Goal: Find contact information: Find contact information

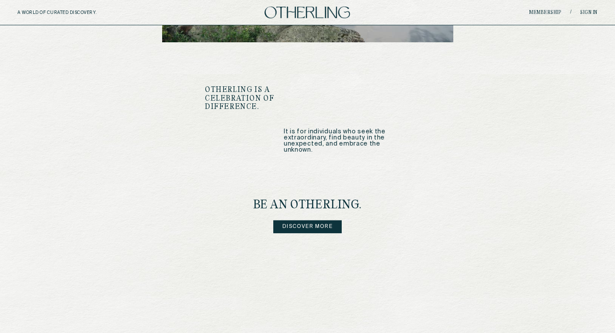
scroll to position [1083, 0]
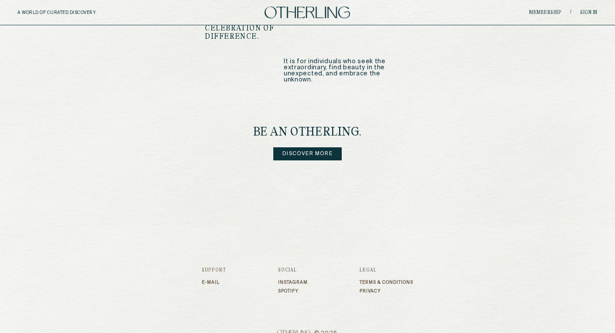
click at [298, 147] on link "Discover more" at bounding box center [307, 153] width 68 height 13
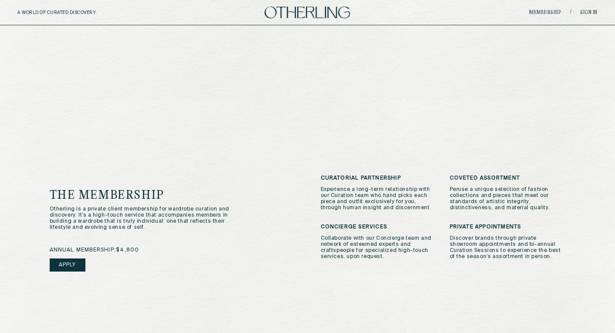
scroll to position [123, 0]
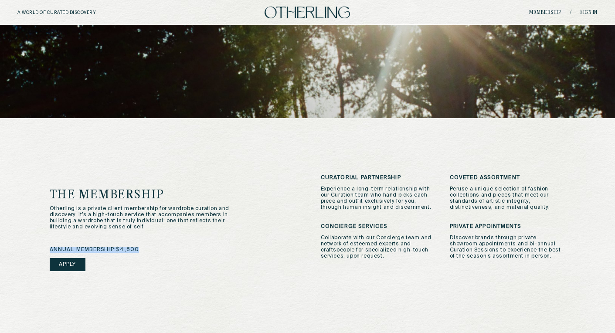
drag, startPoint x: 122, startPoint y: 251, endPoint x: 40, endPoint y: 249, distance: 81.9
click at [40, 249] on div "The Membership Otherling is a private client membership for wardrobe curation a…" at bounding box center [307, 304] width 551 height 372
click at [82, 225] on p "Otherling is a private client membership for wardrobe curation and discovery. I…" at bounding box center [141, 218] width 183 height 24
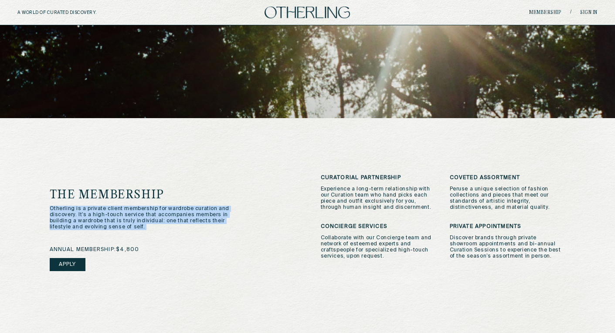
click at [82, 225] on p "Otherling is a private client membership for wardrobe curation and discovery. I…" at bounding box center [141, 218] width 183 height 24
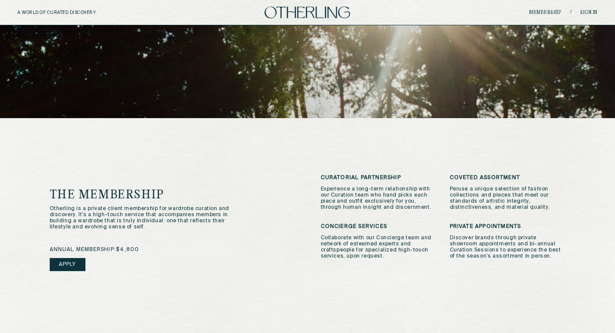
click at [133, 221] on p "Otherling is a private client membership for wardrobe curation and discovery. I…" at bounding box center [141, 218] width 183 height 24
click at [362, 246] on p "Collaborate with our Concierge team and network of esteemed experts and craftsp…" at bounding box center [379, 247] width 116 height 24
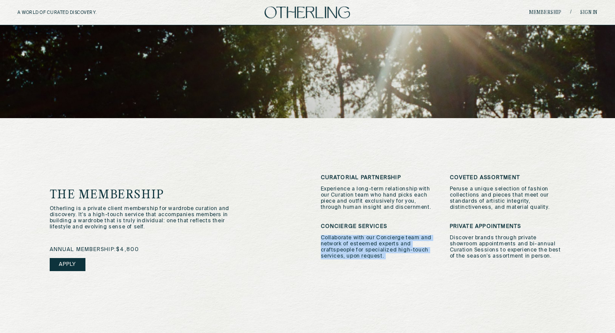
click at [362, 246] on p "Collaborate with our Concierge team and network of esteemed experts and craftsp…" at bounding box center [379, 247] width 116 height 24
click at [385, 246] on p "Collaborate with our Concierge team and network of esteemed experts and craftsp…" at bounding box center [379, 247] width 116 height 24
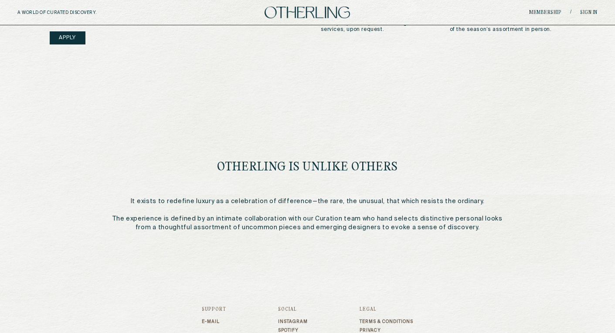
scroll to position [402, 0]
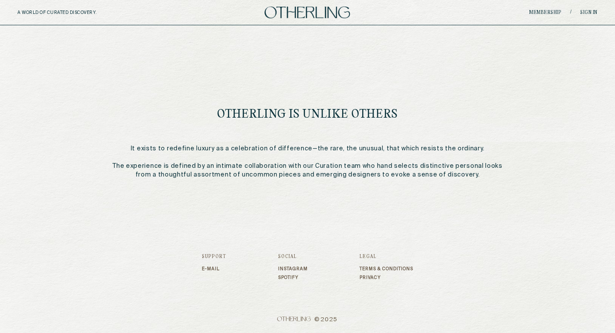
click at [210, 267] on link "E-mail" at bounding box center [214, 268] width 24 height 5
click at [208, 270] on link "E-mail" at bounding box center [214, 268] width 24 height 5
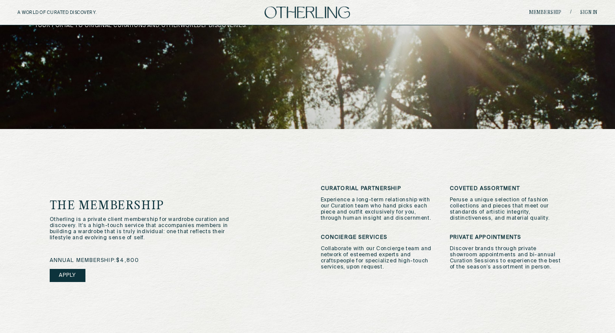
scroll to position [111, 0]
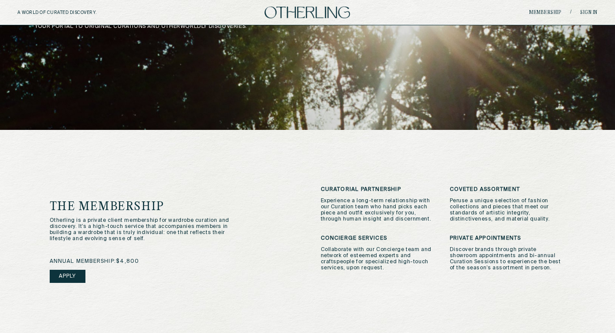
scroll to position [1083, 0]
